Goal: Transaction & Acquisition: Obtain resource

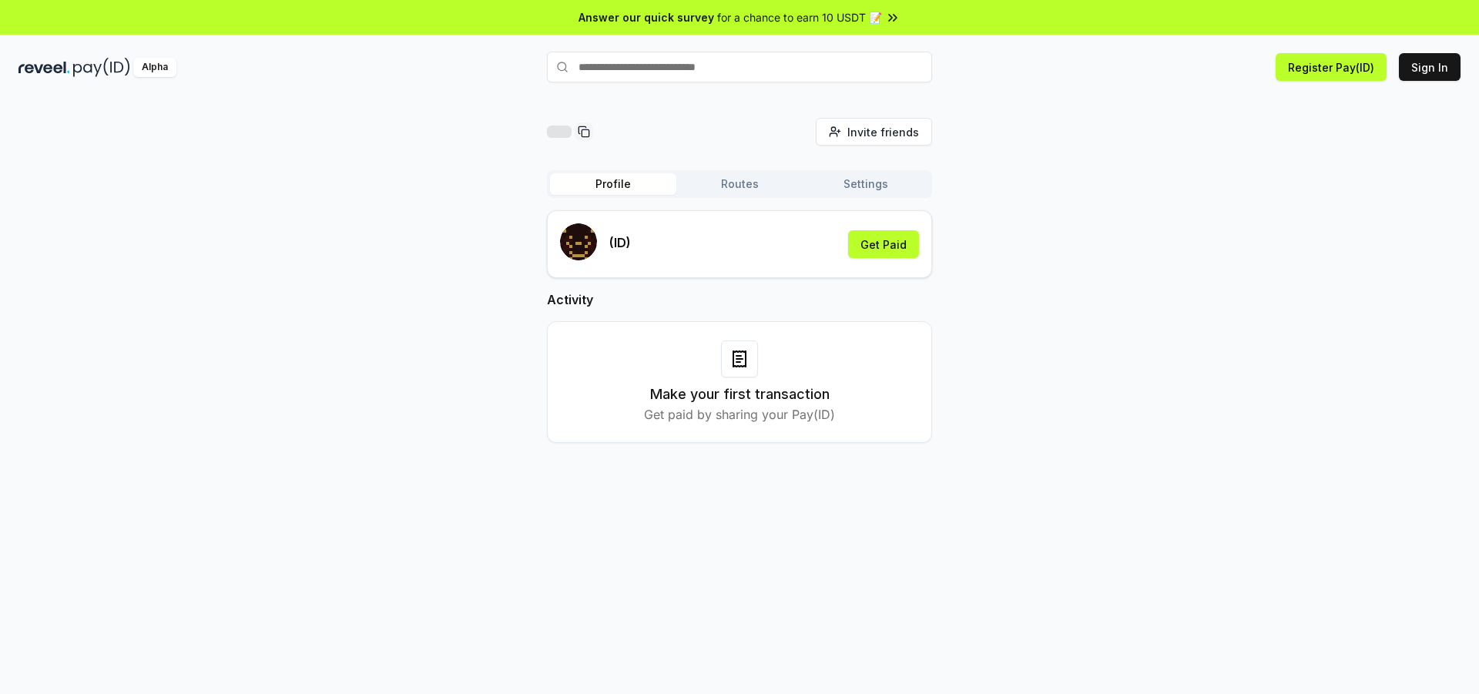
click at [1181, 214] on div "Invite friends Invite Profile Routes Settings (ID) Get Paid Activity Make your …" at bounding box center [739, 293] width 1442 height 350
click at [1320, 72] on button "Register Pay(ID)" at bounding box center [1330, 67] width 111 height 28
click at [1442, 68] on button "Sign In" at bounding box center [1430, 67] width 62 height 28
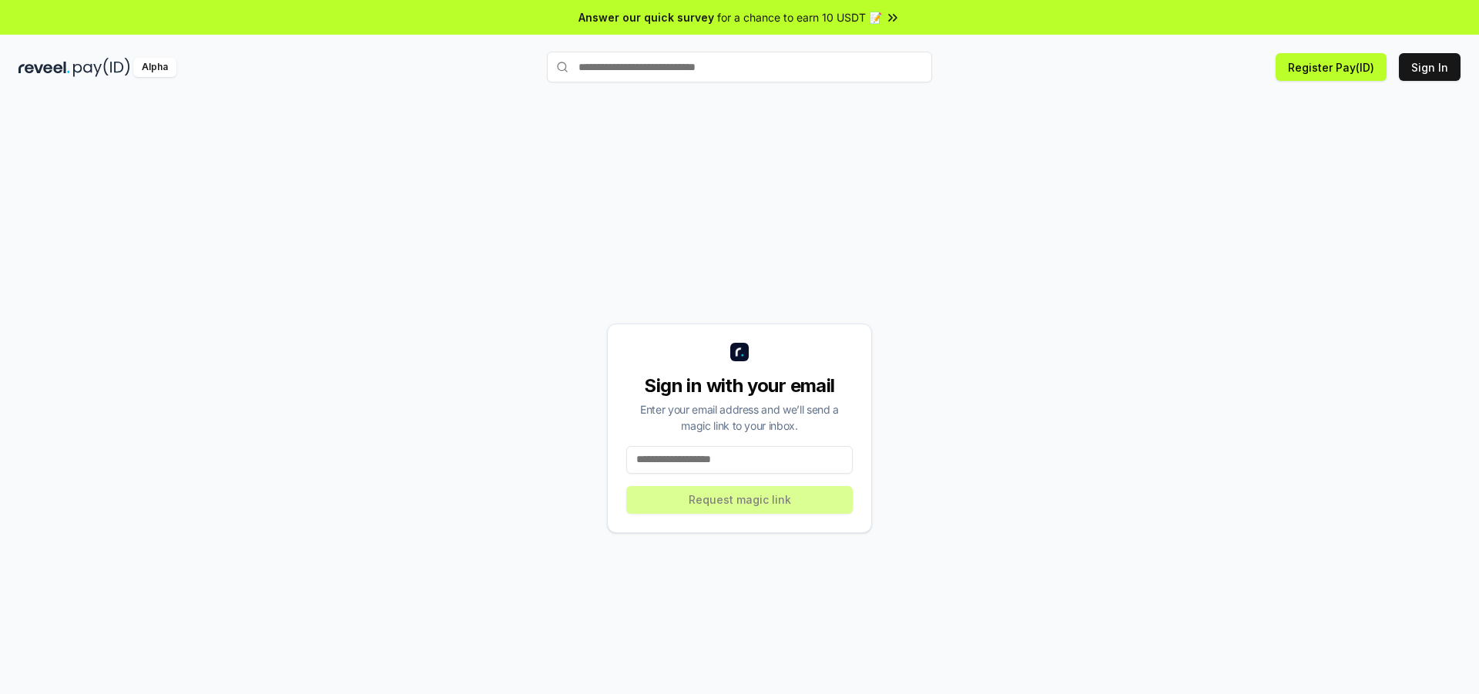
click at [799, 457] on input at bounding box center [739, 460] width 226 height 28
click at [945, 87] on div "Sign in with your email Enter your email address and we’ll send a magic link to…" at bounding box center [739, 412] width 1479 height 651
